Goal: Task Accomplishment & Management: Use online tool/utility

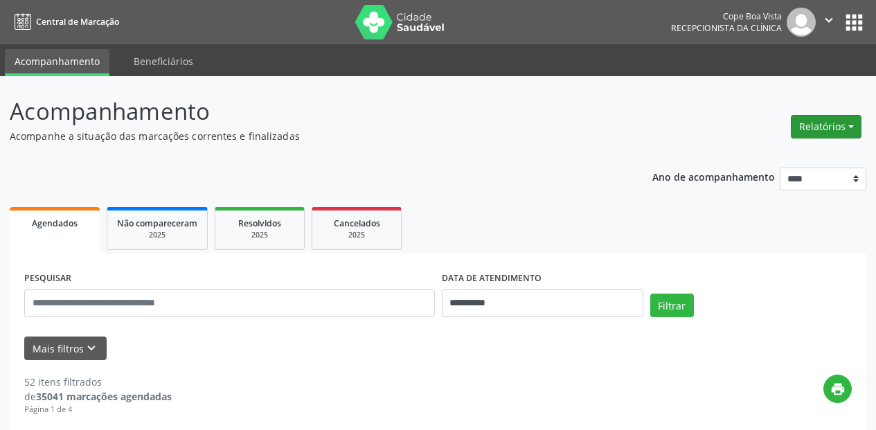
click at [834, 118] on button "Relatórios" at bounding box center [826, 127] width 71 height 24
click at [767, 150] on link "Agendamentos" at bounding box center [787, 156] width 149 height 19
select select "*"
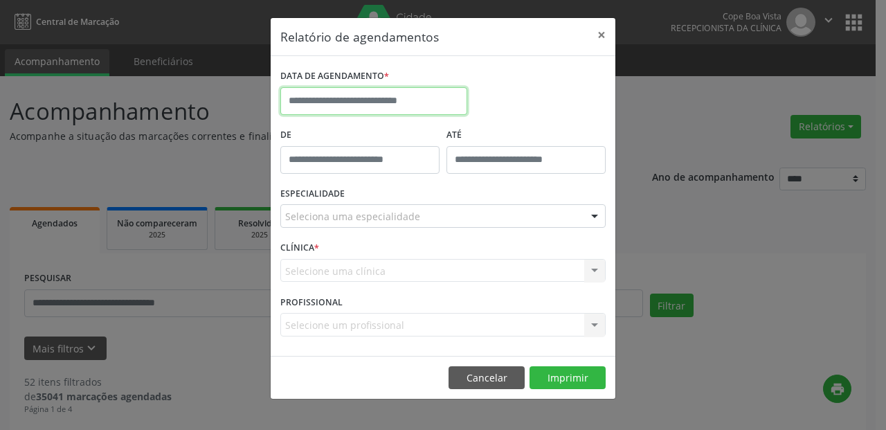
click at [395, 108] on input "text" at bounding box center [373, 101] width 187 height 28
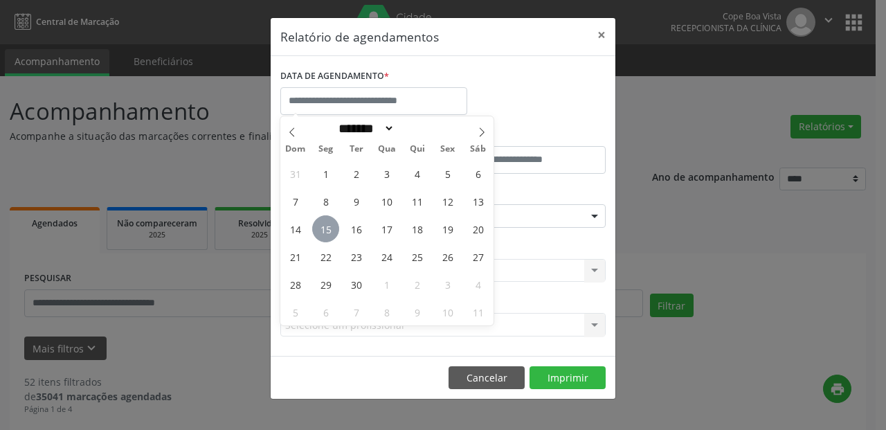
click at [326, 222] on span "15" at bounding box center [325, 228] width 27 height 27
type input "**********"
click at [326, 222] on span "15" at bounding box center [325, 228] width 27 height 27
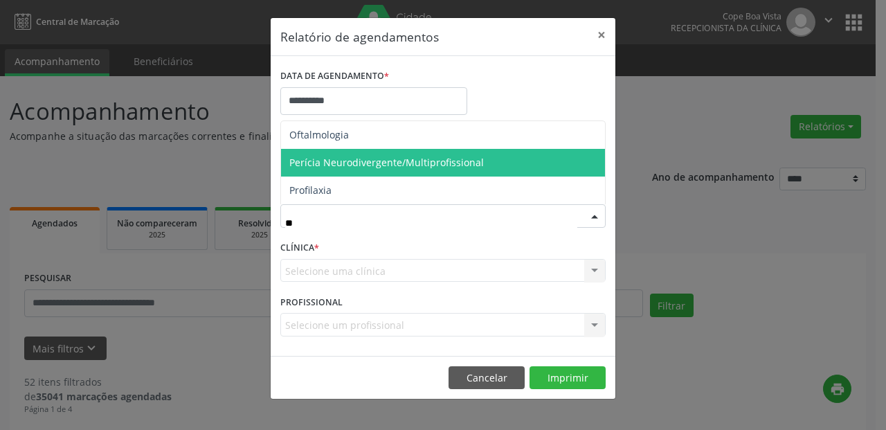
type input "**"
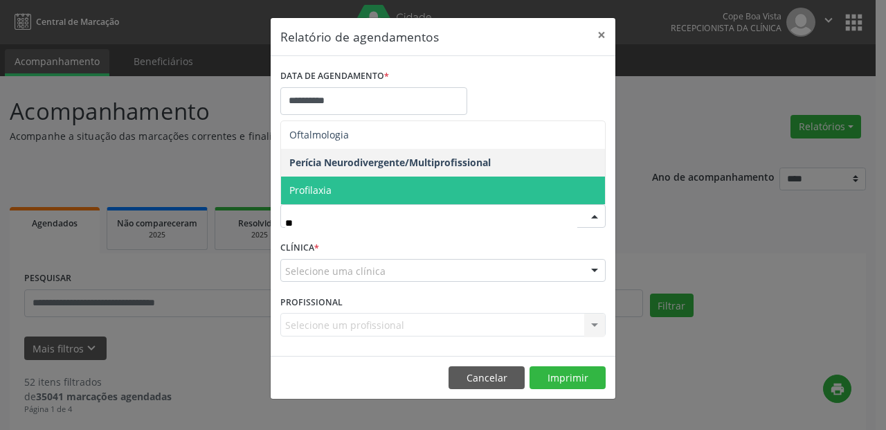
type input "*"
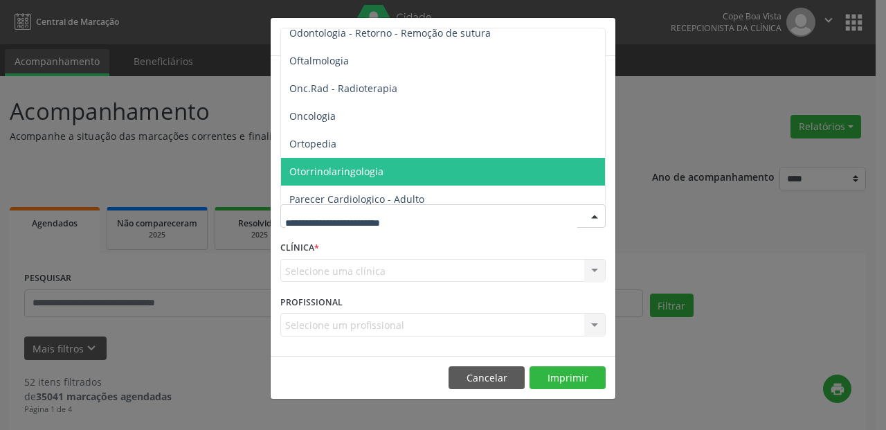
scroll to position [1869, 0]
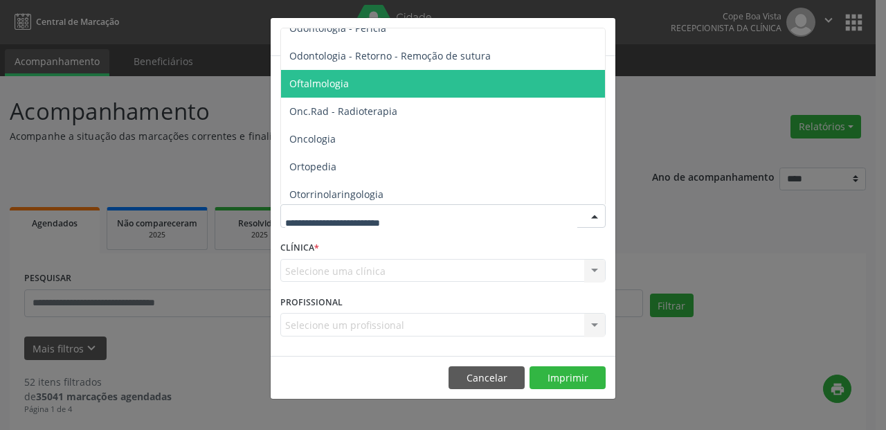
click at [412, 91] on span "Oftalmologia" at bounding box center [444, 84] width 326 height 28
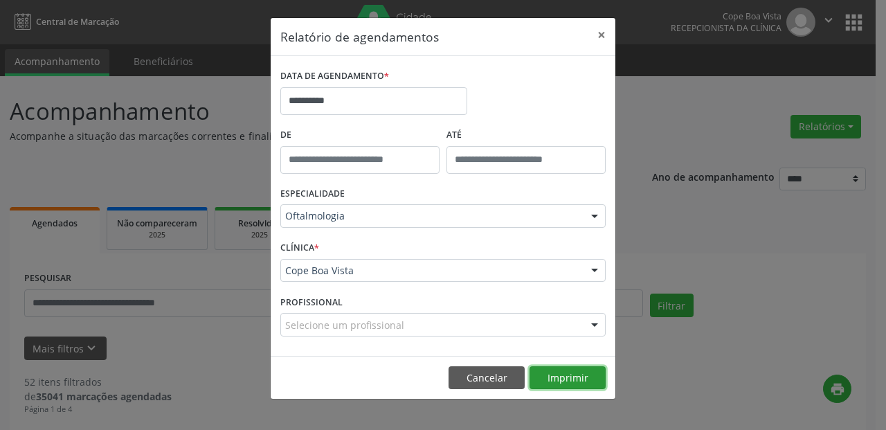
click at [577, 377] on button "Imprimir" at bounding box center [568, 378] width 76 height 24
